Goal: Task Accomplishment & Management: Use online tool/utility

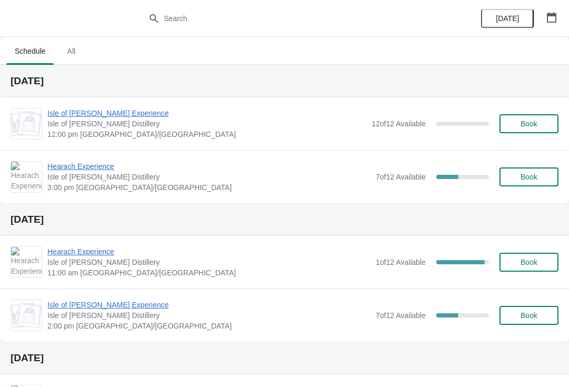
click at [30, 59] on span "Schedule" at bounding box center [29, 51] width 47 height 19
click at [84, 170] on span "Hearach Experience" at bounding box center [208, 166] width 323 height 11
click at [81, 263] on span "Isle of [PERSON_NAME] Distillery" at bounding box center [208, 262] width 323 height 11
click at [96, 256] on span "Hearach Experience" at bounding box center [208, 252] width 323 height 11
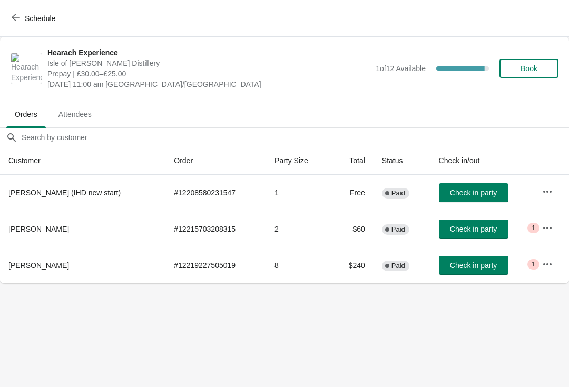
click at [105, 384] on body "Schedule Hearach Experience Isle of Harris Distillery Prepay | £30.00–£25.00 We…" at bounding box center [284, 193] width 569 height 387
click at [21, 16] on span "Schedule" at bounding box center [35, 18] width 42 height 10
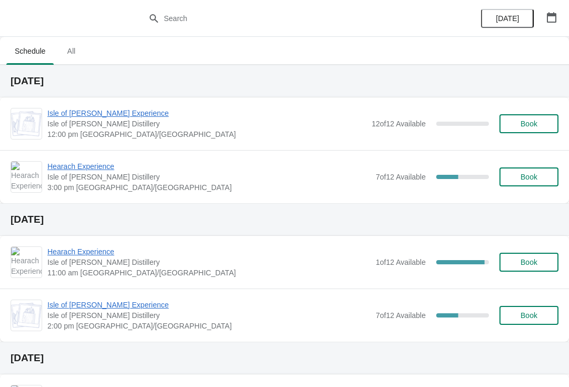
click at [91, 308] on span "Isle of [PERSON_NAME] Experience" at bounding box center [208, 305] width 323 height 11
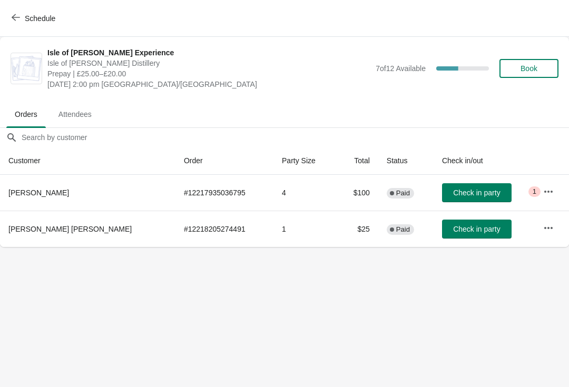
click at [9, 9] on button "Schedule" at bounding box center [34, 18] width 58 height 19
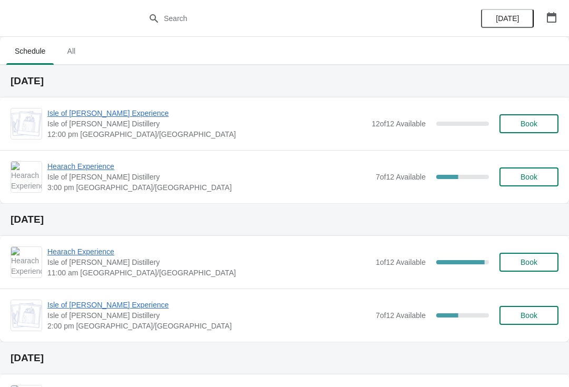
click at [65, 385] on span "Isle of [PERSON_NAME] Distillery Tour - Group Booking POS" at bounding box center [210, 390] width 327 height 11
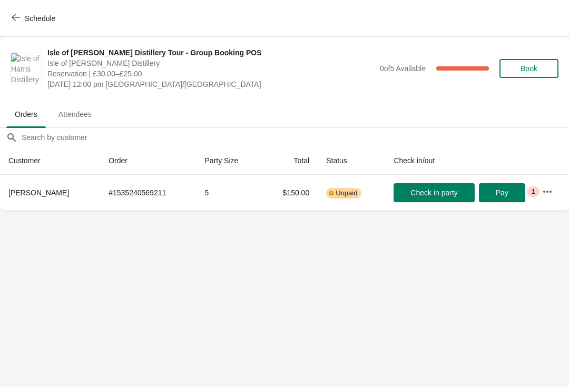
click at [20, 22] on span "Schedule" at bounding box center [35, 18] width 42 height 10
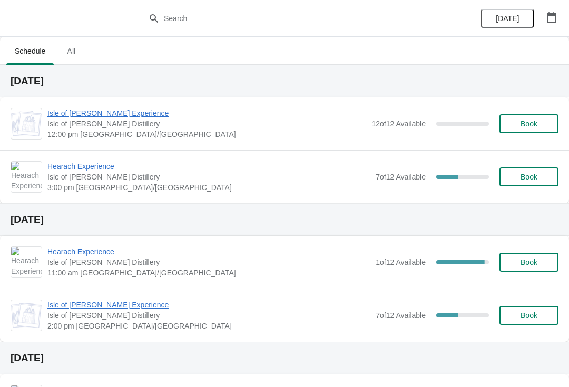
click at [83, 256] on span "Hearach Experience" at bounding box center [208, 252] width 323 height 11
